Goal: Task Accomplishment & Management: Use online tool/utility

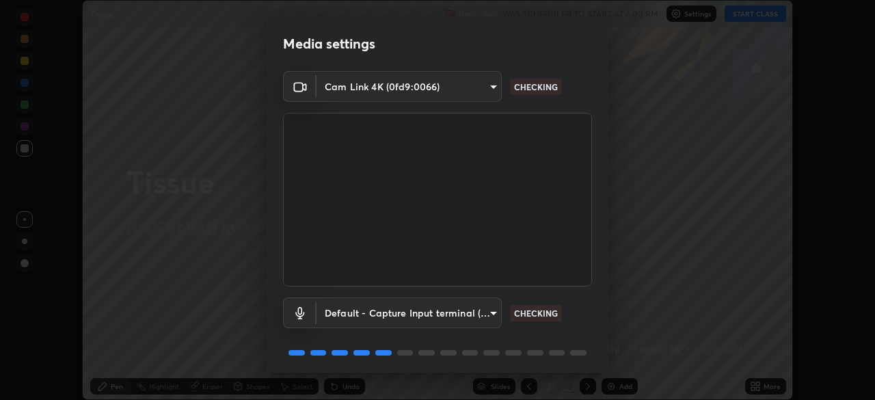
scroll to position [49, 0]
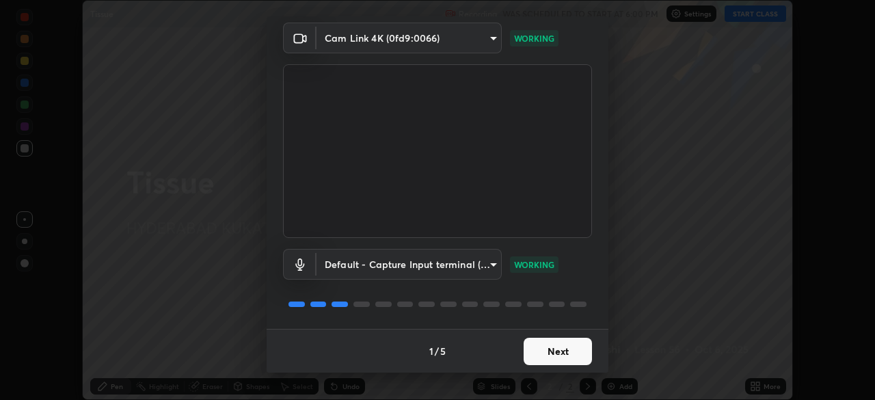
click at [571, 353] on button "Next" at bounding box center [558, 351] width 68 height 27
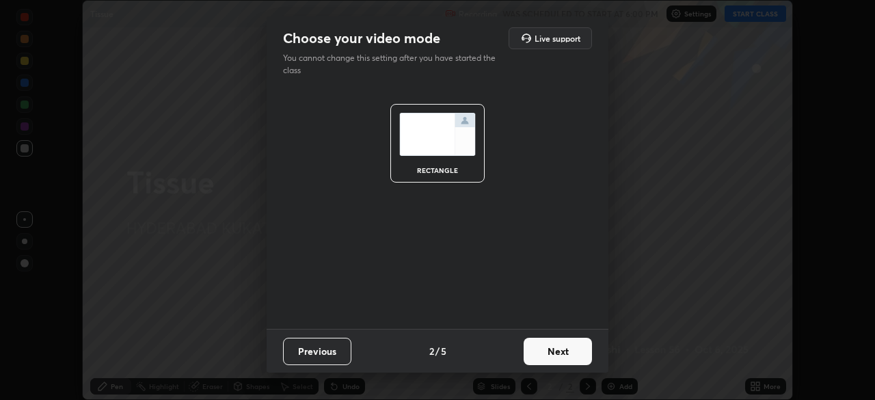
click at [572, 355] on button "Next" at bounding box center [558, 351] width 68 height 27
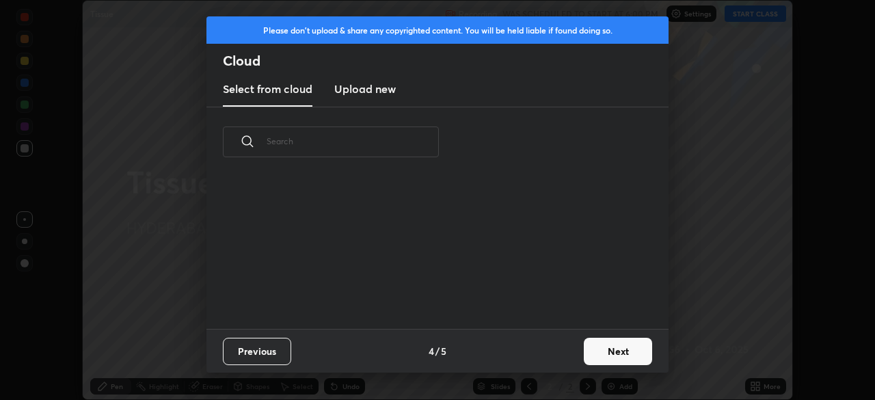
click at [614, 355] on button "Next" at bounding box center [618, 351] width 68 height 27
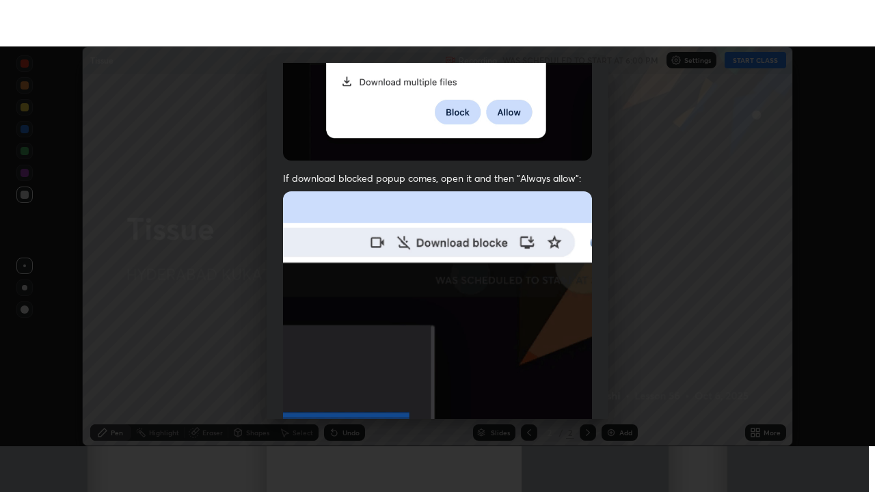
scroll to position [327, 0]
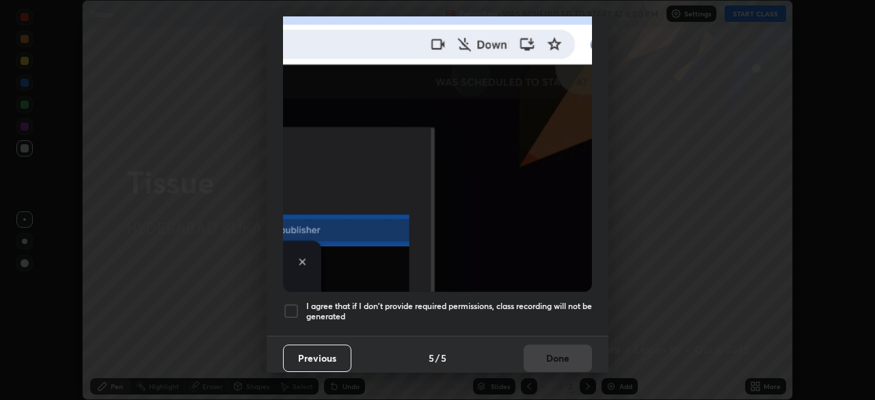
click at [292, 303] on div at bounding box center [291, 311] width 16 height 16
click at [576, 358] on button "Done" at bounding box center [558, 358] width 68 height 27
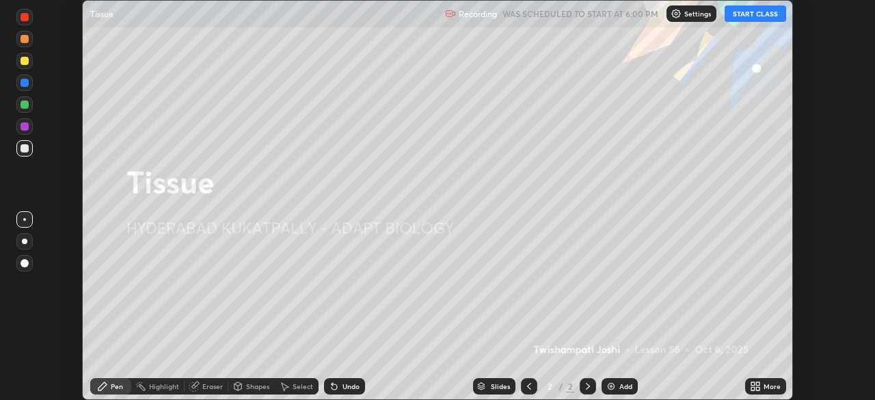
click at [762, 388] on div "More" at bounding box center [765, 386] width 41 height 16
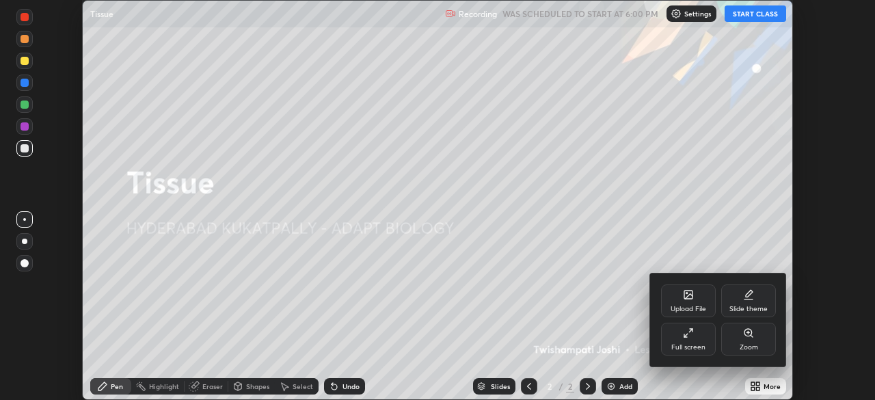
click at [698, 336] on div "Full screen" at bounding box center [688, 339] width 55 height 33
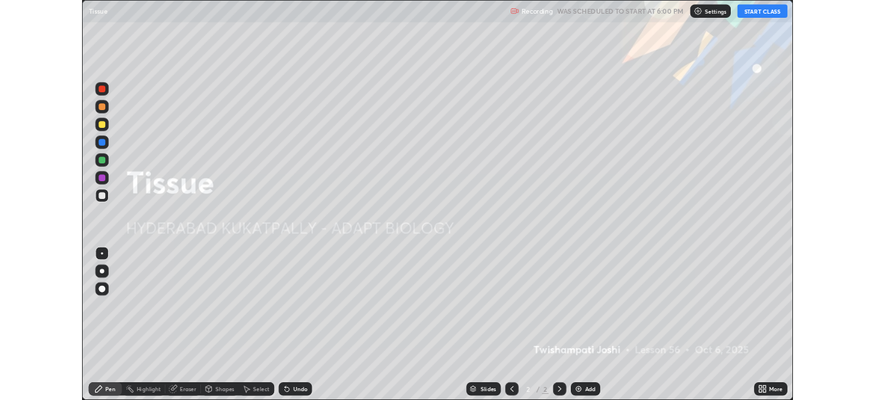
scroll to position [492, 875]
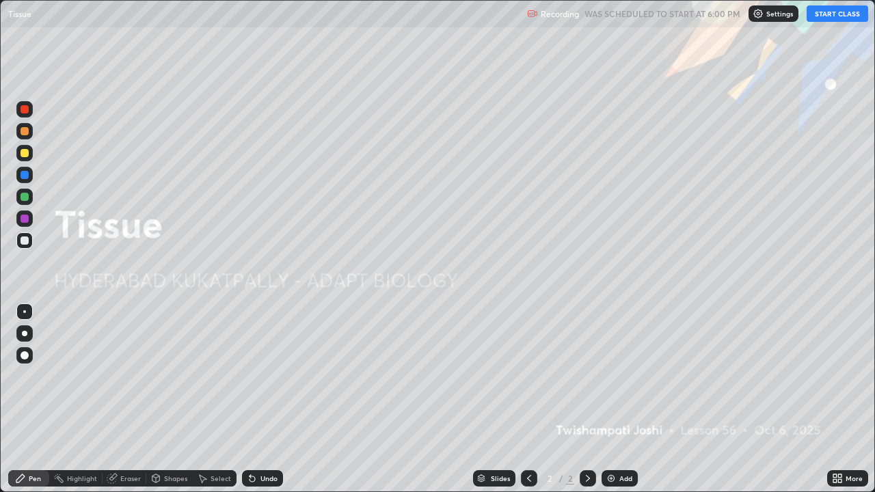
click at [825, 19] on button "START CLASS" at bounding box center [838, 13] width 62 height 16
click at [616, 399] on div "Add" at bounding box center [620, 478] width 36 height 16
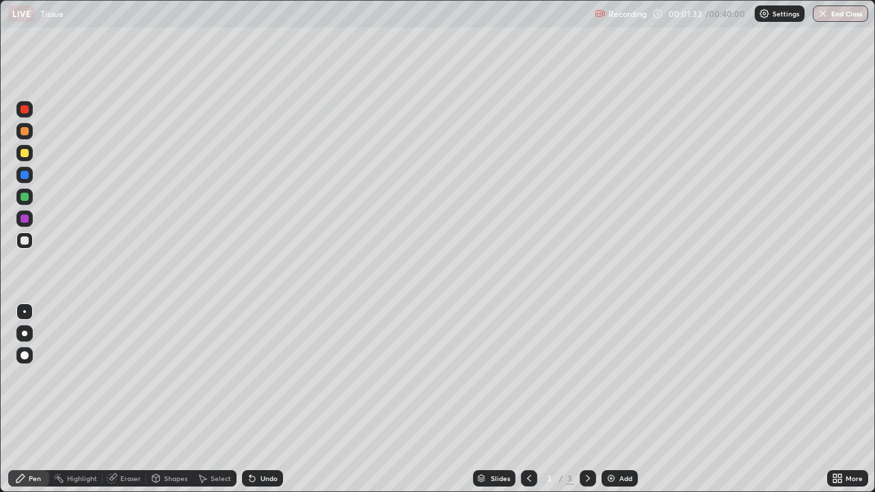
click at [25, 219] on div at bounding box center [25, 219] width 8 height 8
click at [27, 156] on div at bounding box center [25, 153] width 8 height 8
click at [25, 334] on div at bounding box center [24, 333] width 5 height 5
click at [25, 199] on div at bounding box center [25, 197] width 8 height 8
click at [21, 218] on div at bounding box center [25, 219] width 8 height 8
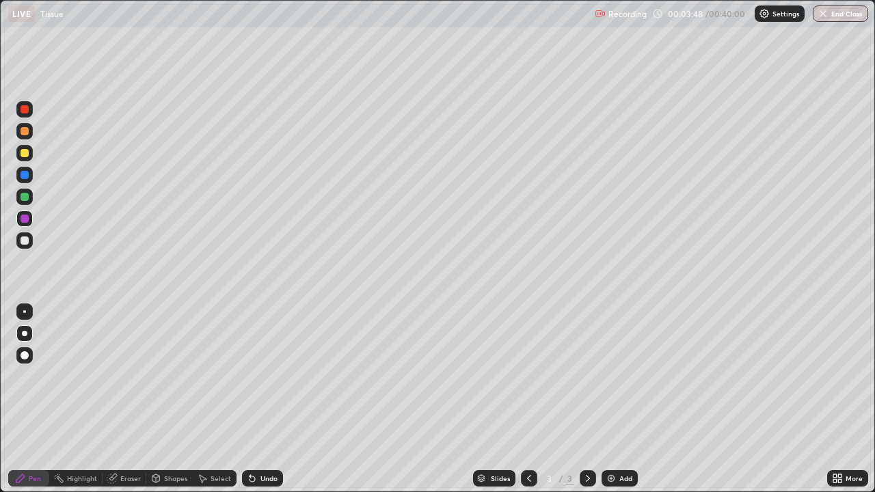
click at [266, 399] on div "Undo" at bounding box center [268, 478] width 17 height 7
click at [23, 199] on div at bounding box center [25, 197] width 8 height 8
click at [619, 399] on div "Add" at bounding box center [625, 478] width 13 height 7
click at [528, 399] on icon at bounding box center [529, 478] width 11 height 11
click at [586, 399] on icon at bounding box center [587, 478] width 11 height 11
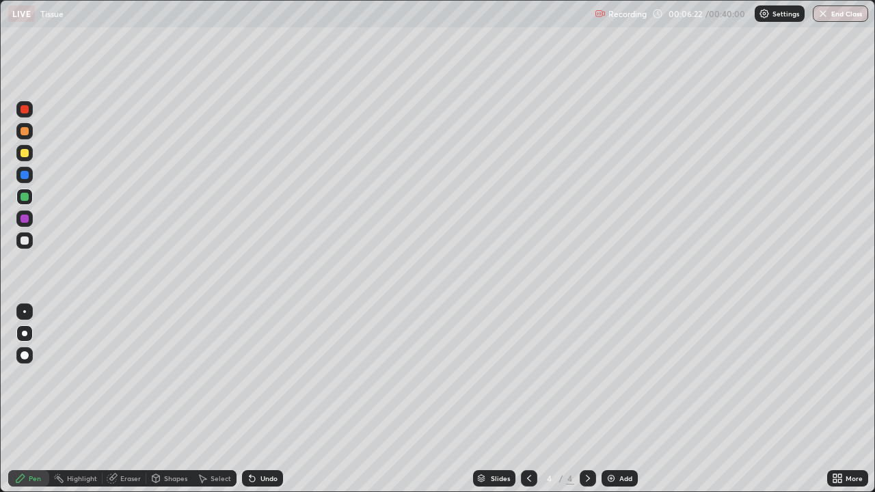
click at [28, 133] on div at bounding box center [25, 131] width 8 height 8
click at [25, 197] on div at bounding box center [25, 197] width 8 height 8
click at [26, 243] on div at bounding box center [25, 241] width 8 height 8
click at [23, 137] on div at bounding box center [24, 131] width 16 height 16
click at [22, 199] on div at bounding box center [25, 197] width 8 height 8
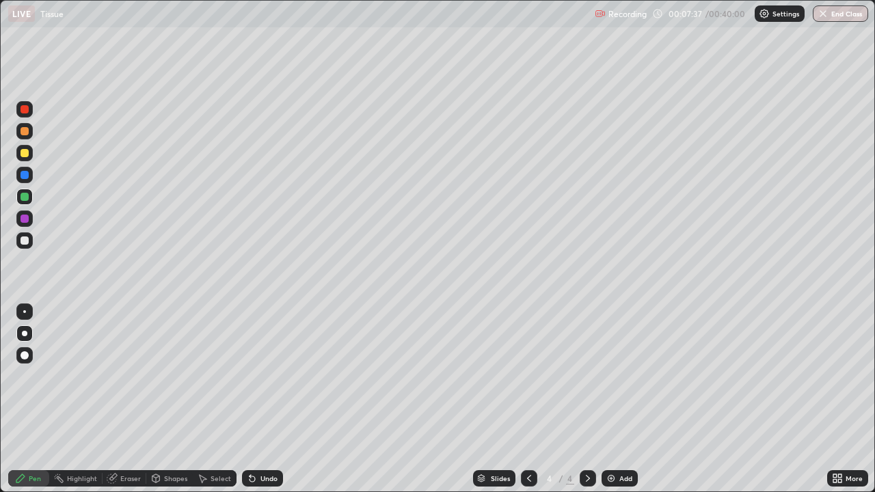
click at [80, 399] on div "Highlight" at bounding box center [82, 478] width 30 height 7
click at [23, 399] on icon at bounding box center [24, 432] width 3 height 3
click at [23, 152] on div at bounding box center [25, 153] width 8 height 8
click at [34, 399] on div "Pen" at bounding box center [35, 478] width 12 height 7
click at [217, 399] on div "Select" at bounding box center [215, 478] width 44 height 16
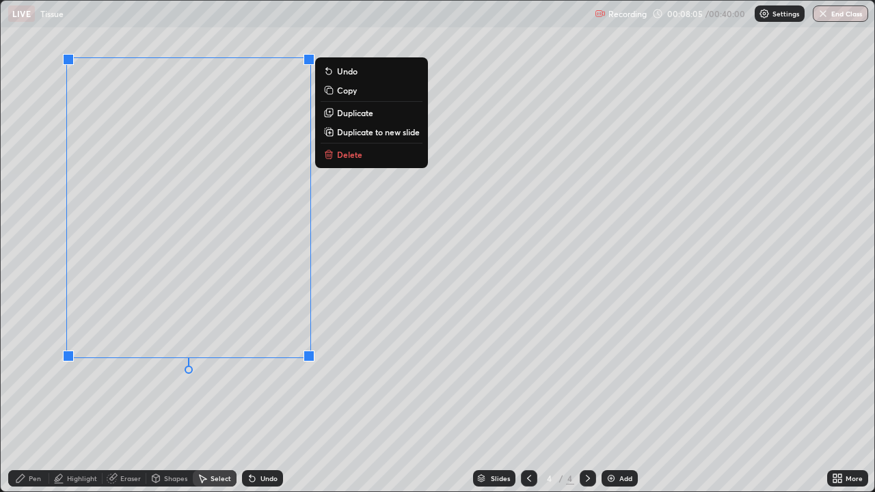
click at [166, 390] on div "0 ° Undo Copy Duplicate Duplicate to new slide Delete" at bounding box center [438, 246] width 874 height 491
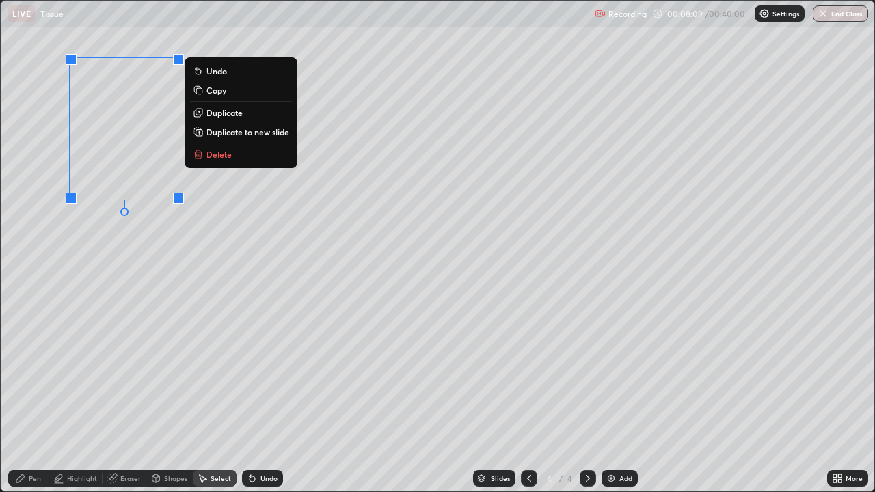
click at [215, 111] on p "Duplicate" at bounding box center [224, 112] width 36 height 11
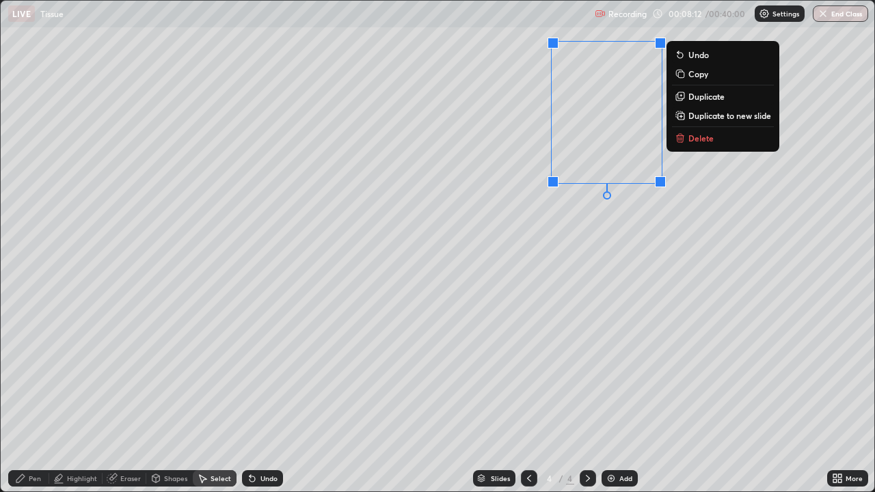
click at [584, 235] on div "0 ° Undo Copy Duplicate Duplicate to new slide Delete" at bounding box center [438, 246] width 874 height 491
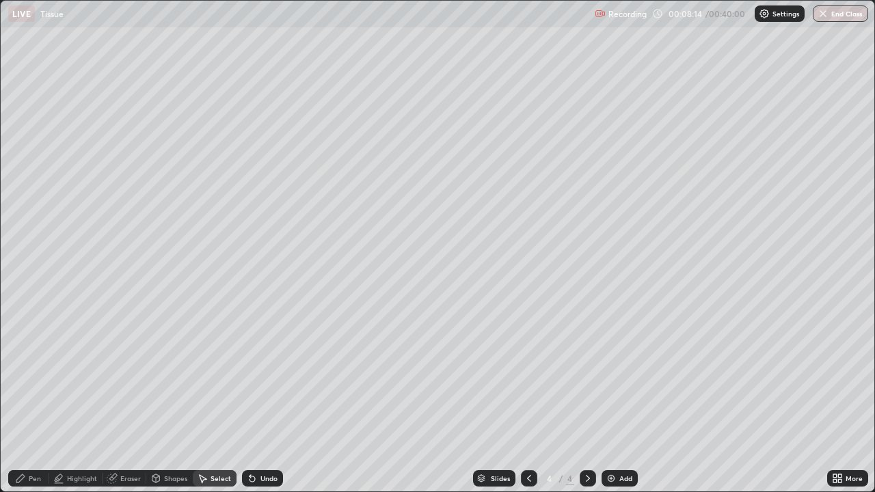
click at [31, 399] on div "Pen" at bounding box center [35, 478] width 12 height 7
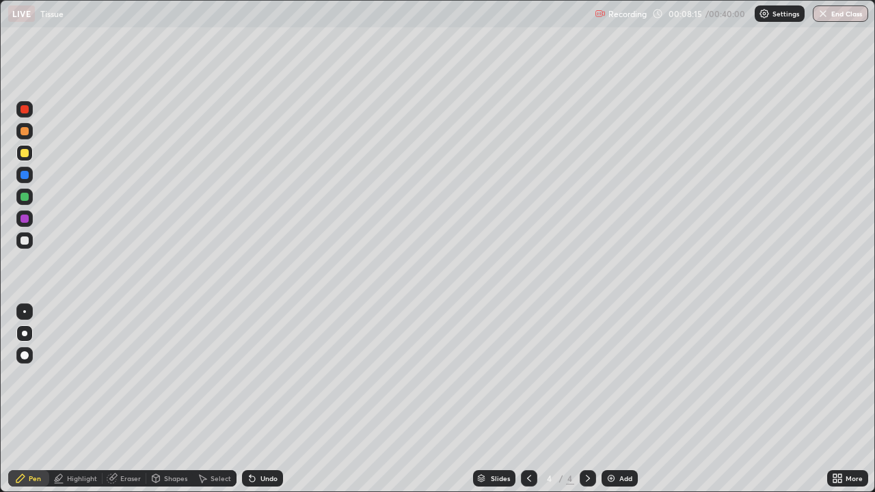
click at [22, 195] on div at bounding box center [25, 197] width 8 height 8
click at [28, 244] on div at bounding box center [24, 240] width 16 height 16
click at [28, 198] on div at bounding box center [25, 197] width 8 height 8
click at [24, 221] on div at bounding box center [25, 219] width 8 height 8
click at [23, 134] on div at bounding box center [25, 131] width 8 height 8
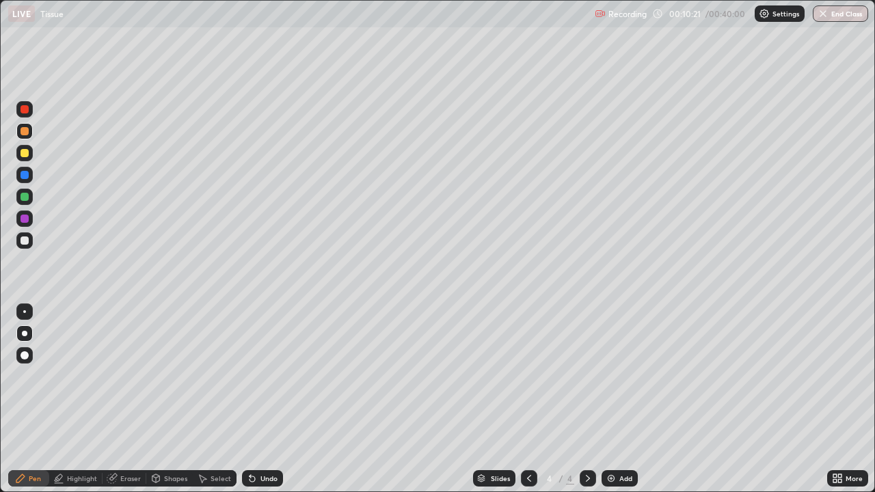
click at [90, 399] on div "Highlight" at bounding box center [82, 478] width 30 height 7
click at [21, 157] on div at bounding box center [25, 153] width 8 height 8
click at [25, 175] on div at bounding box center [25, 175] width 8 height 8
click at [23, 195] on div at bounding box center [25, 197] width 8 height 8
click at [264, 399] on div "Undo" at bounding box center [268, 478] width 17 height 7
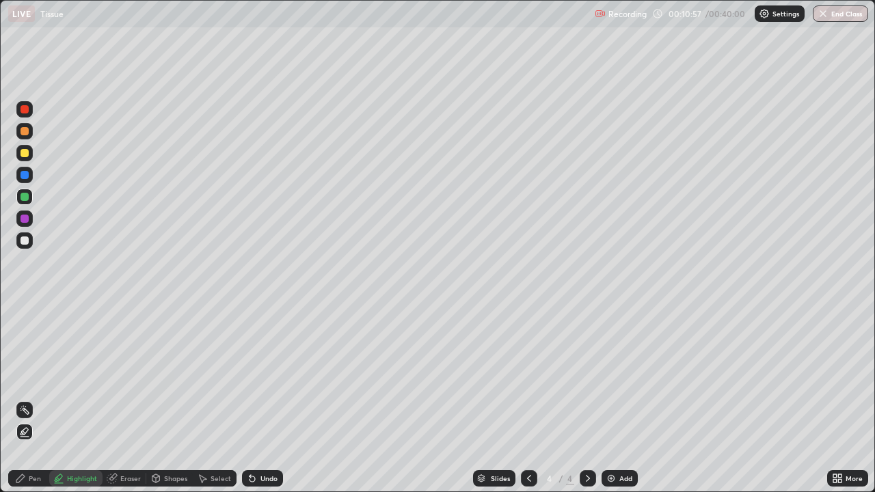
click at [24, 399] on div "Pen" at bounding box center [28, 478] width 41 height 16
click at [21, 181] on div at bounding box center [24, 175] width 16 height 16
click at [27, 111] on div at bounding box center [25, 109] width 8 height 8
click at [840, 399] on icon at bounding box center [837, 478] width 11 height 11
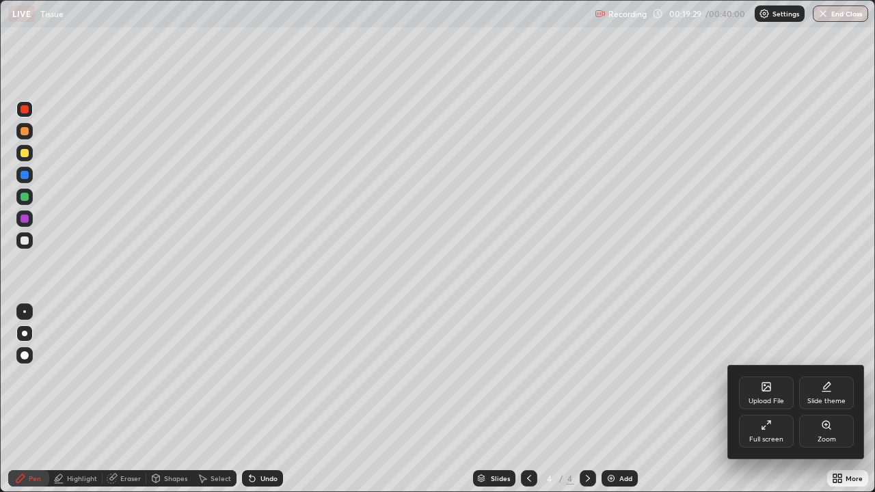
click at [774, 399] on div "Full screen" at bounding box center [766, 439] width 34 height 7
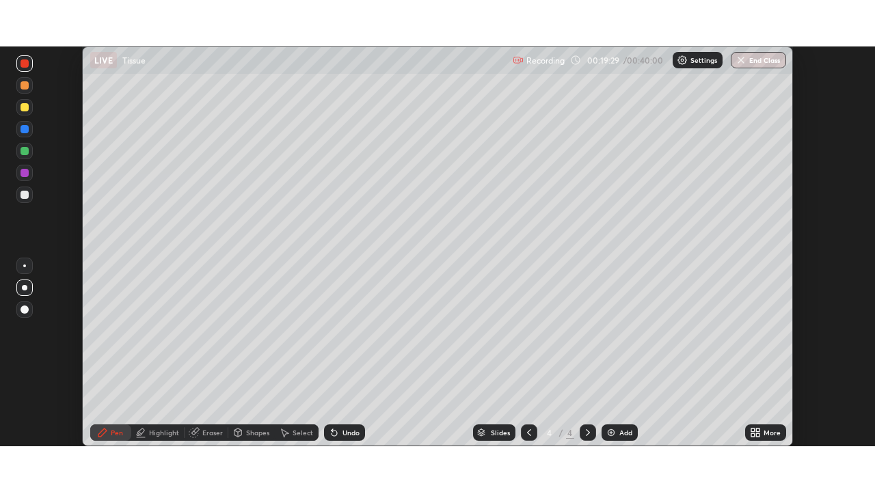
scroll to position [67957, 67482]
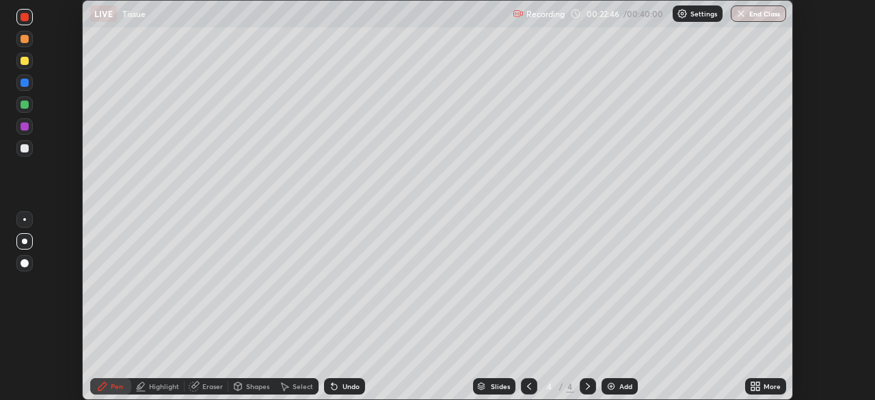
click at [776, 384] on div "More" at bounding box center [772, 386] width 17 height 7
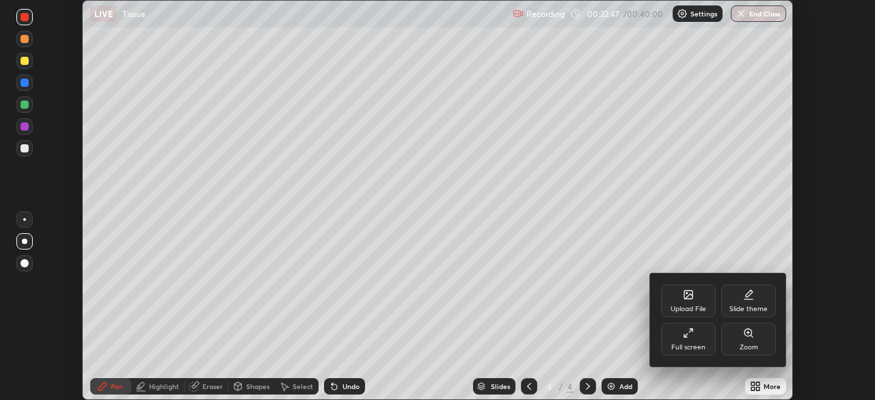
click at [706, 342] on div "Full screen" at bounding box center [688, 339] width 55 height 33
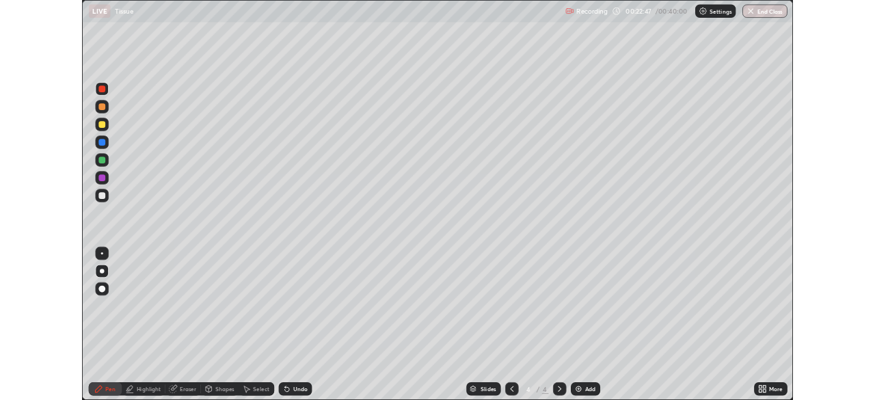
scroll to position [492, 875]
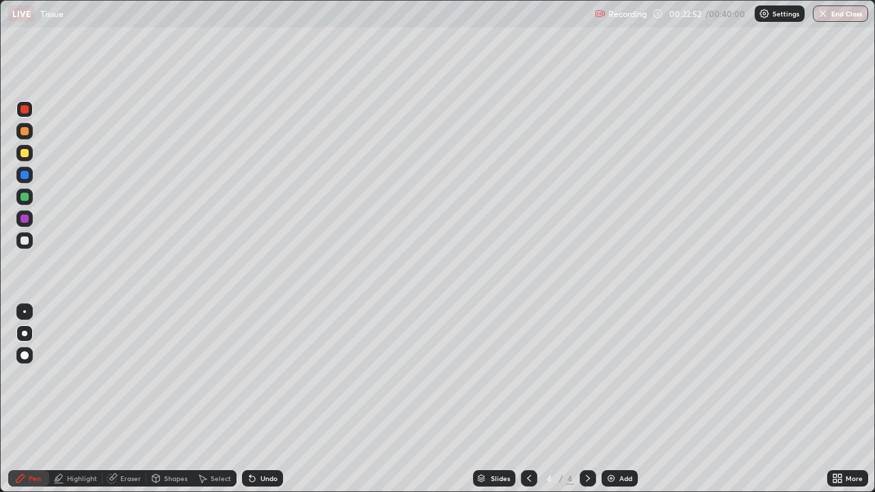
click at [836, 399] on icon at bounding box center [837, 478] width 11 height 11
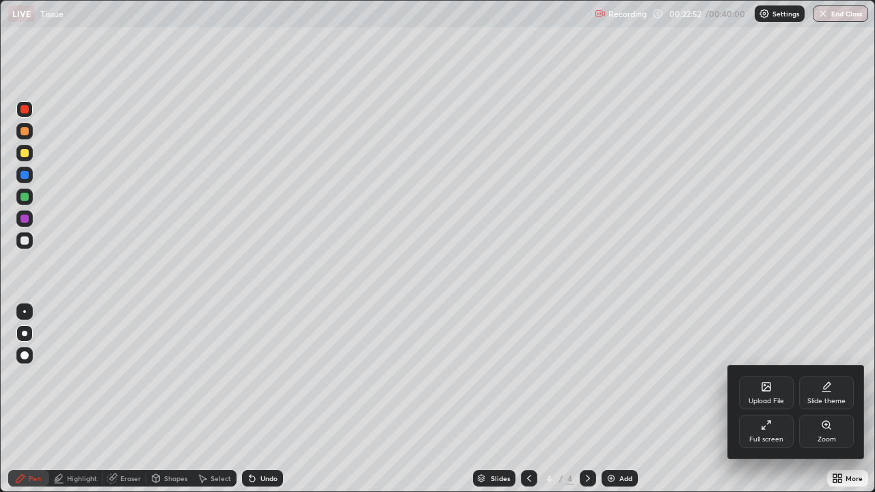
click at [762, 399] on div "Full screen" at bounding box center [766, 439] width 34 height 7
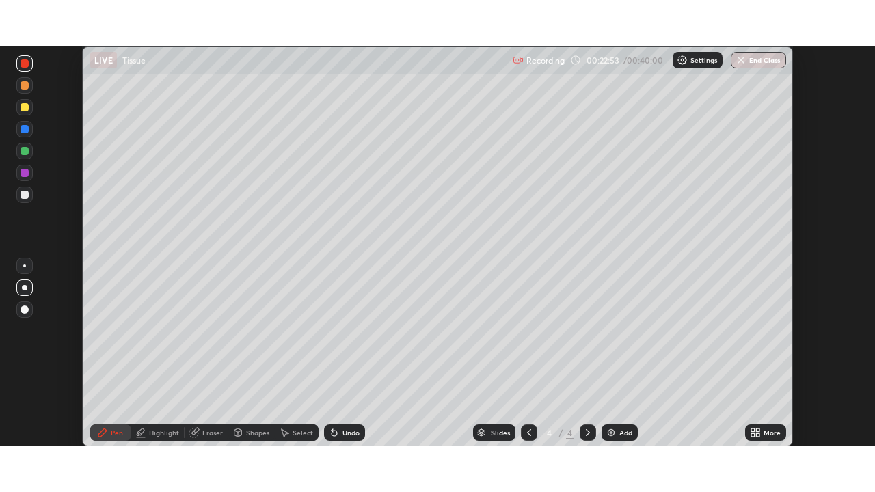
scroll to position [67957, 67482]
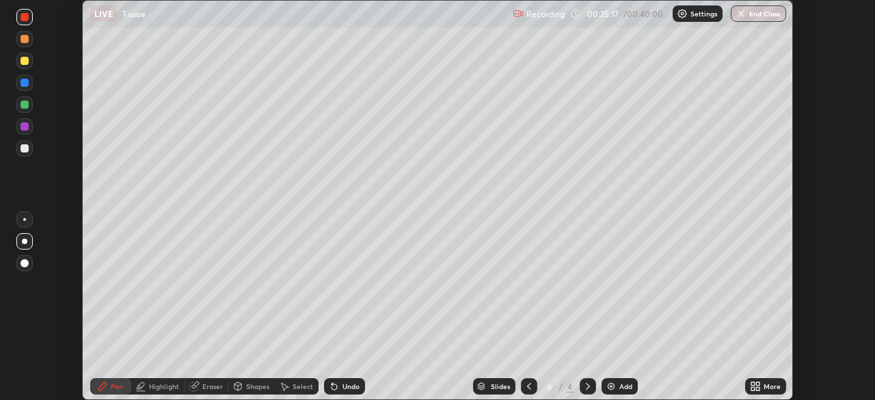
click at [767, 390] on div "More" at bounding box center [772, 386] width 17 height 7
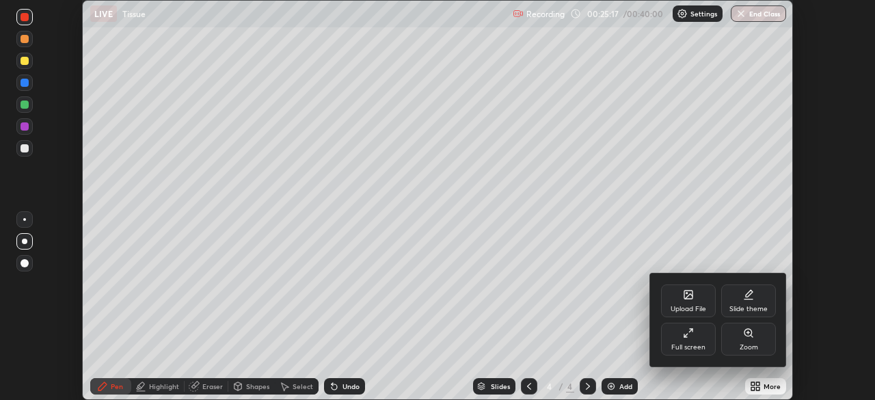
click at [689, 335] on icon at bounding box center [688, 332] width 11 height 11
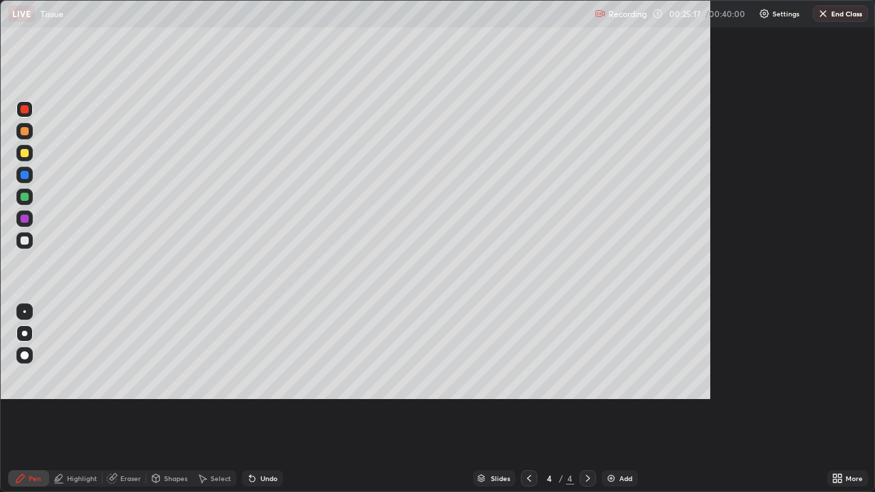
scroll to position [492, 875]
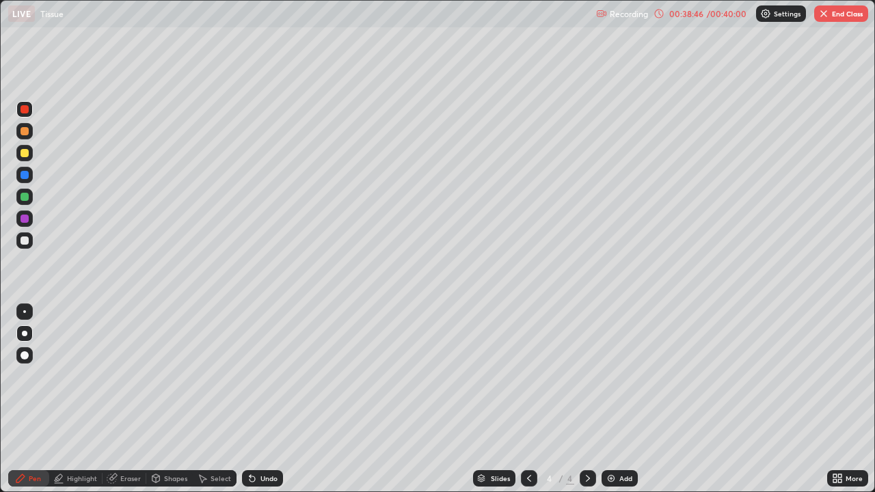
click at [831, 21] on button "End Class" at bounding box center [841, 13] width 54 height 16
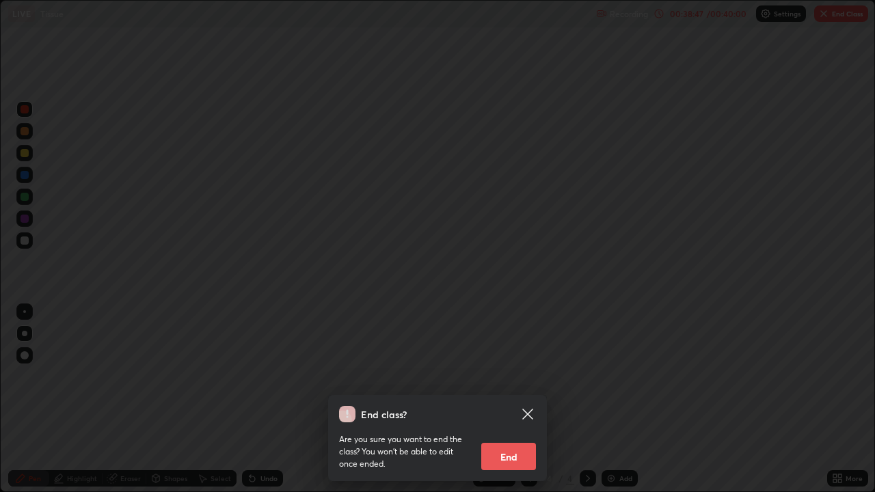
click at [501, 399] on button "End" at bounding box center [508, 456] width 55 height 27
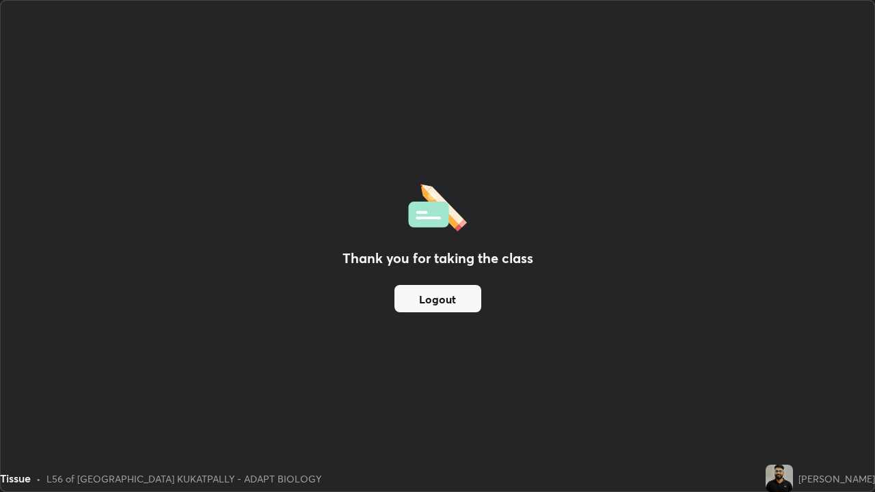
click at [442, 295] on button "Logout" at bounding box center [437, 298] width 87 height 27
